Goal: Task Accomplishment & Management: Use online tool/utility

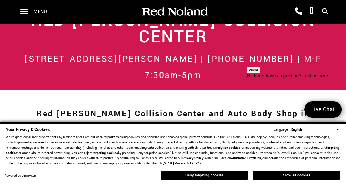
click at [208, 174] on button "Deny targeting cookies" at bounding box center [205, 175] width 88 height 9
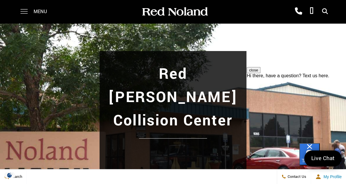
click at [23, 10] on span at bounding box center [23, 9] width 7 height 1
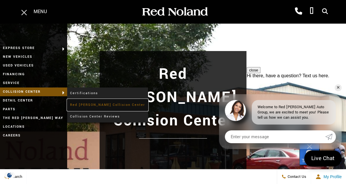
click at [94, 105] on link "Red [PERSON_NAME] Collision Center" at bounding box center [107, 105] width 81 height 12
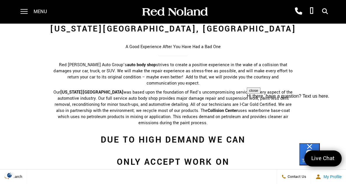
scroll to position [380, 0]
